Goal: Task Accomplishment & Management: Use online tool/utility

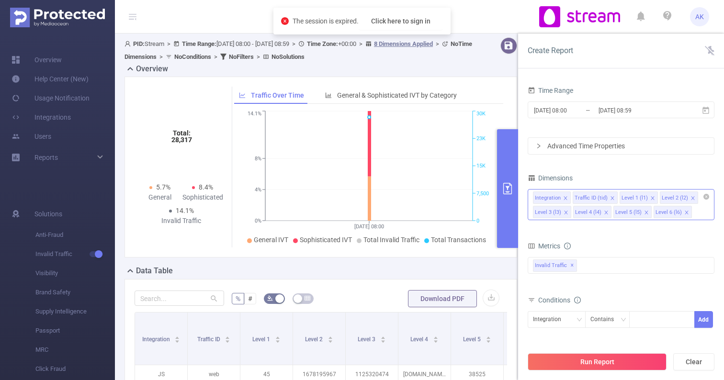
click at [698, 214] on div "Integration Traffic ID (tid) Level 1 (l1) Level 2 (l2) Level 3 (l3) Level 4 (l4…" at bounding box center [621, 204] width 187 height 31
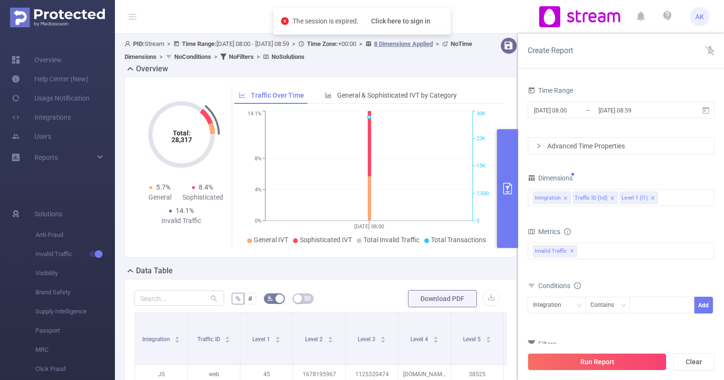
click at [639, 179] on div "Dimensions" at bounding box center [621, 179] width 187 height 16
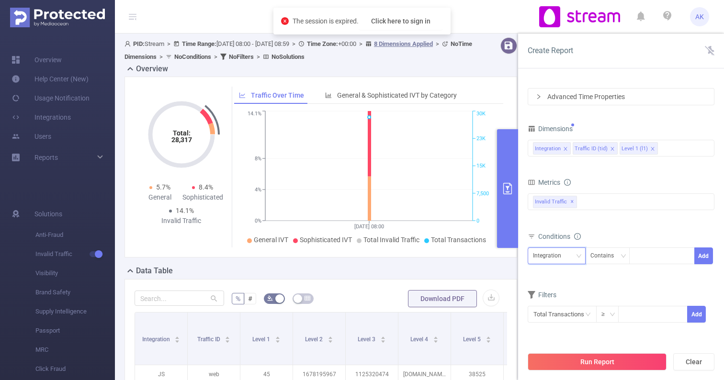
click at [552, 259] on div "Integration" at bounding box center [550, 256] width 35 height 16
click at [616, 202] on div "Invalid Traffic ✕" at bounding box center [621, 201] width 187 height 17
click at [592, 184] on div "Metrics" at bounding box center [621, 184] width 187 height 16
click at [680, 148] on div "Integration Traffic ID (tid) Level 1 (l1)" at bounding box center [621, 148] width 176 height 16
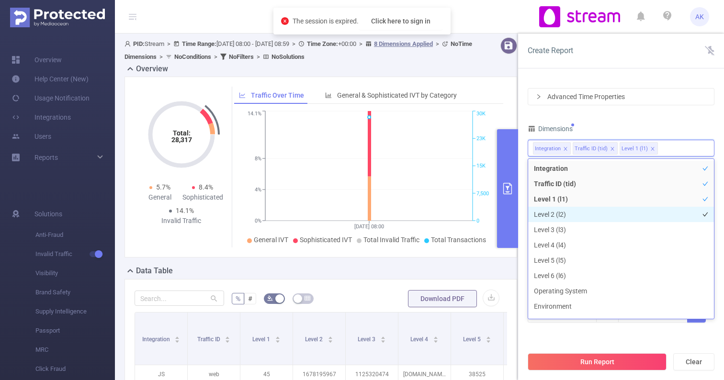
click at [590, 214] on li "Level 2 (l2)" at bounding box center [621, 214] width 186 height 15
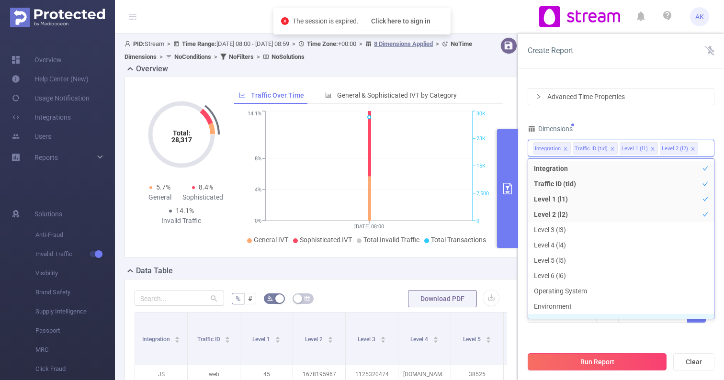
scroll to position [11, 0]
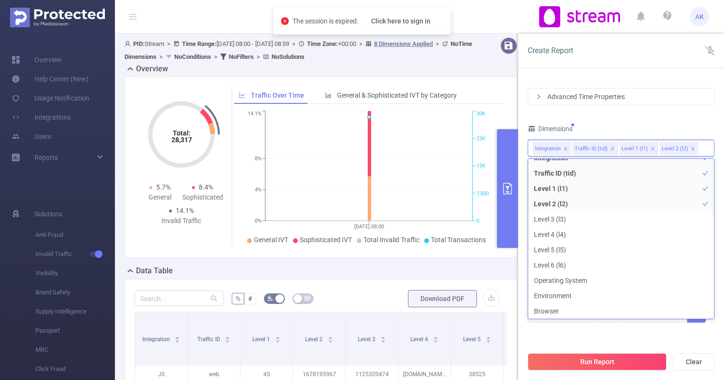
click at [596, 343] on div "Time Range [DATE] 08:00 _ [DATE] 08:59 Advanced Time Properties Dimensions Inte…" at bounding box center [621, 190] width 187 height 312
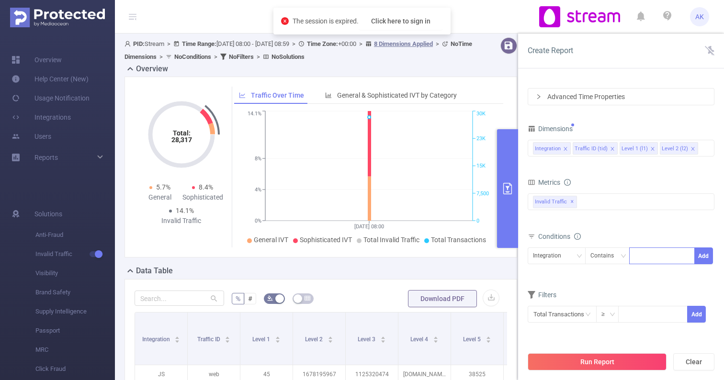
click at [647, 250] on div at bounding box center [661, 256] width 55 height 16
type input "3-22"
click at [662, 279] on li "3-22" at bounding box center [662, 275] width 66 height 15
click at [554, 249] on div "Integration" at bounding box center [550, 256] width 35 height 16
click at [551, 319] on li "Level 2 (l2)" at bounding box center [557, 321] width 58 height 15
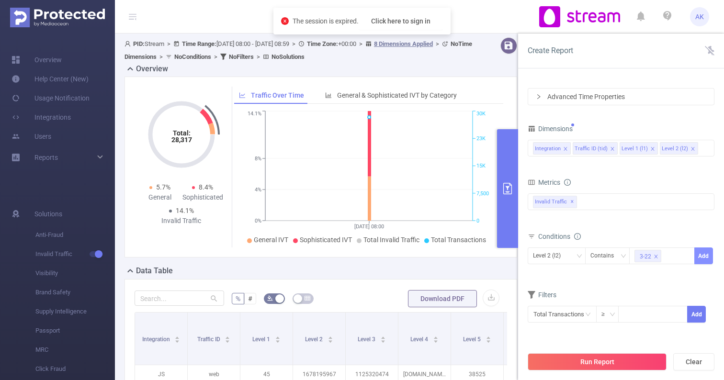
click at [705, 256] on button "Add" at bounding box center [703, 256] width 19 height 17
drag, startPoint x: 593, startPoint y: 361, endPoint x: 647, endPoint y: 160, distance: 208.3
click at [647, 160] on div "Create Report Time Range [DATE] 08:00 _ [DATE] 08:59 Advanced Time Properties D…" at bounding box center [621, 207] width 206 height 347
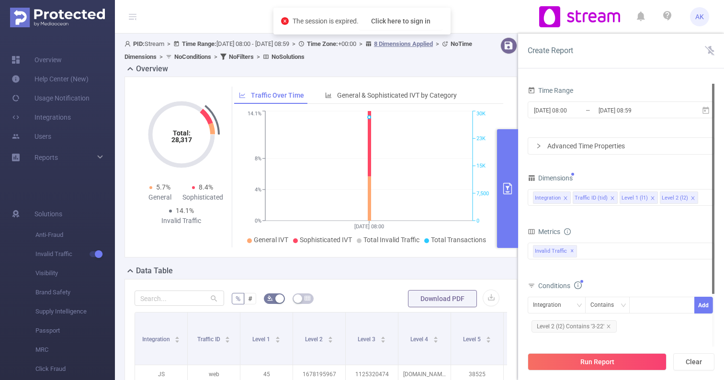
click at [622, 101] on div "[DATE] 08:00 _ [DATE] 08:59" at bounding box center [621, 111] width 187 height 23
click at [622, 108] on input "[DATE] 08:59" at bounding box center [636, 110] width 78 height 13
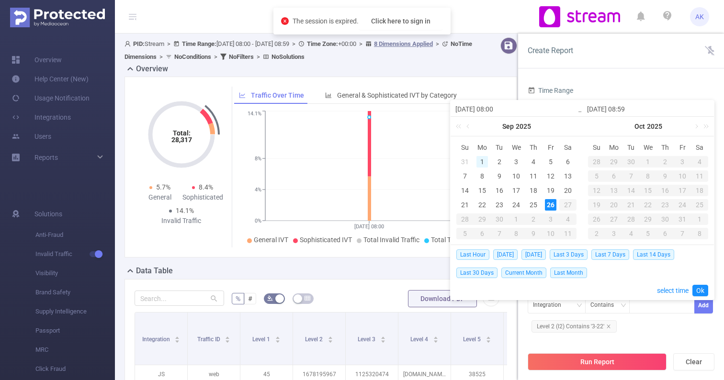
click at [484, 163] on div "1" at bounding box center [481, 161] width 11 height 11
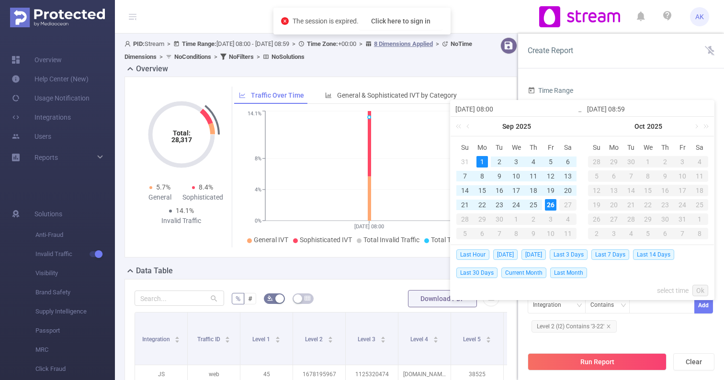
click at [554, 204] on div "26" at bounding box center [550, 204] width 11 height 11
type input "[DATE] 08:00"
click at [699, 290] on link "Ok" at bounding box center [700, 290] width 16 height 11
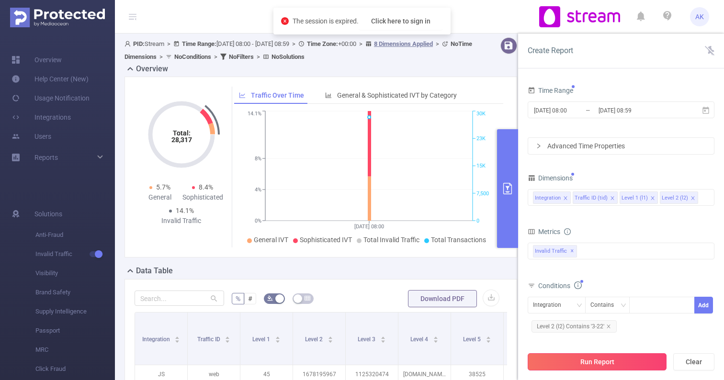
click at [635, 364] on button "Run Report" at bounding box center [597, 361] width 139 height 17
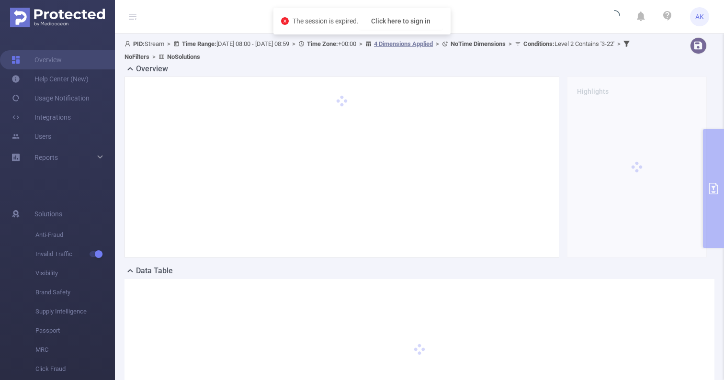
click at [281, 20] on icon "icon: close-circle" at bounding box center [285, 21] width 8 height 8
click at [244, 14] on header "AK" at bounding box center [362, 17] width 724 height 34
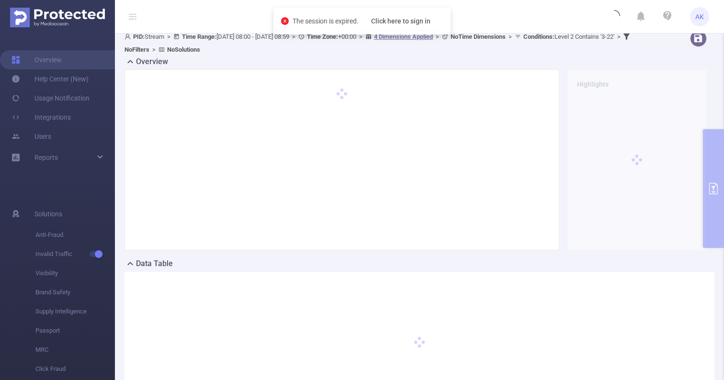
scroll to position [0, 0]
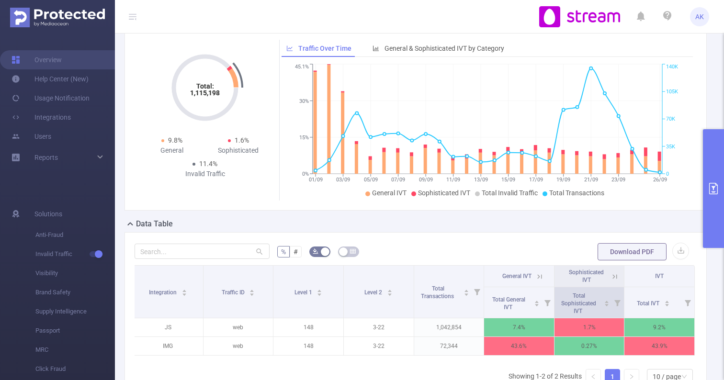
scroll to position [34, 0]
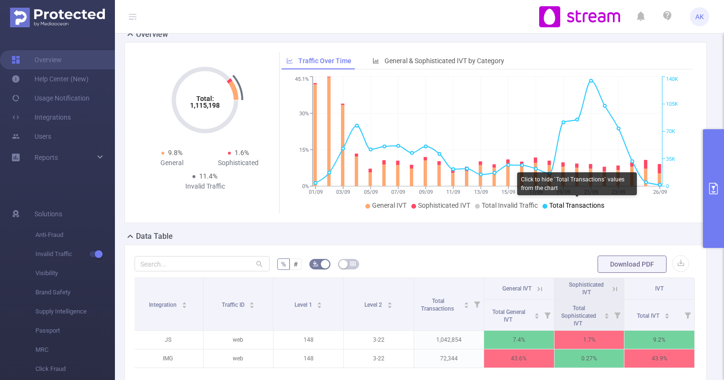
drag, startPoint x: 374, startPoint y: 22, endPoint x: 579, endPoint y: 209, distance: 277.9
click at [580, 205] on span "Total Transactions" at bounding box center [576, 206] width 55 height 8
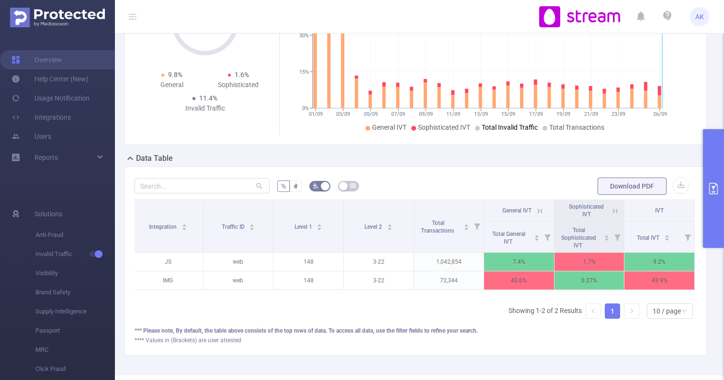
scroll to position [0, 0]
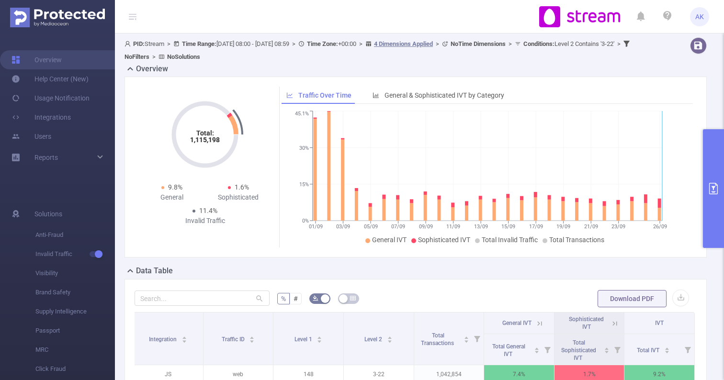
click at [700, 17] on span "AK" at bounding box center [699, 16] width 9 height 19
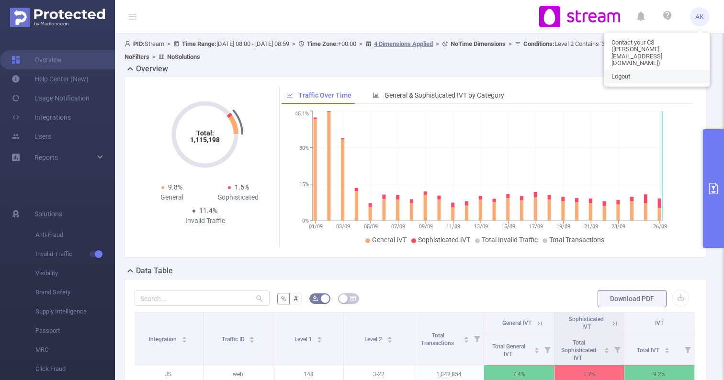
click at [627, 73] on span "Logout" at bounding box center [620, 76] width 19 height 7
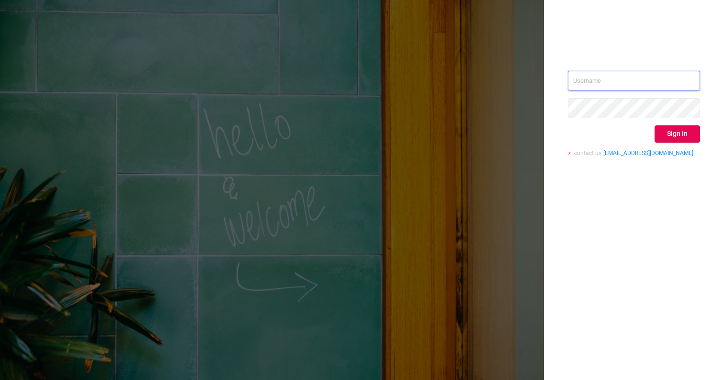
click at [613, 85] on input "text" at bounding box center [634, 81] width 132 height 20
type input "[EMAIL_ADDRESS][DOMAIN_NAME]"
click at [682, 130] on button "Sign in" at bounding box center [676, 133] width 45 height 17
